Goal: Task Accomplishment & Management: Use online tool/utility

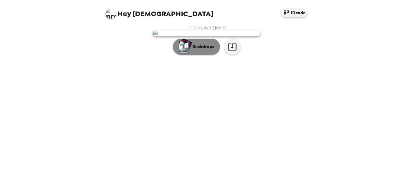
click at [199, 50] on p "Backdrops" at bounding box center [202, 47] width 24 height 6
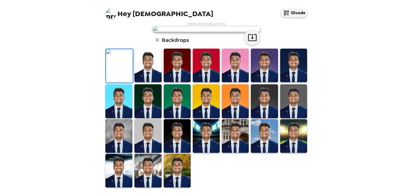
scroll to position [84, 0]
click at [114, 153] on img at bounding box center [118, 136] width 27 height 34
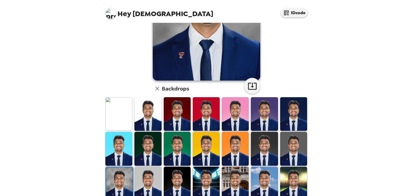
scroll to position [130, 0]
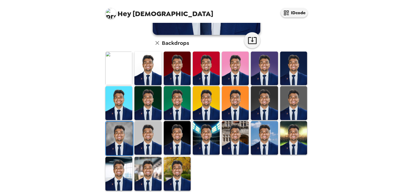
click at [174, 177] on img at bounding box center [177, 174] width 27 height 34
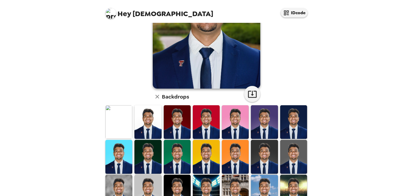
scroll to position [105, 0]
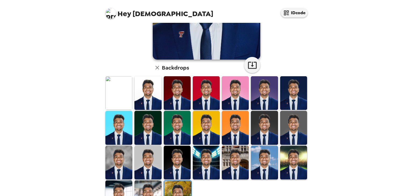
click at [144, 192] on img at bounding box center [147, 198] width 27 height 34
